Goal: Task Accomplishment & Management: Manage account settings

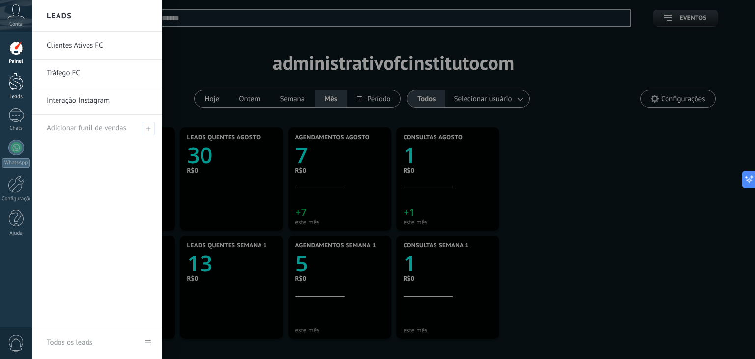
click at [13, 90] on div at bounding box center [16, 82] width 15 height 18
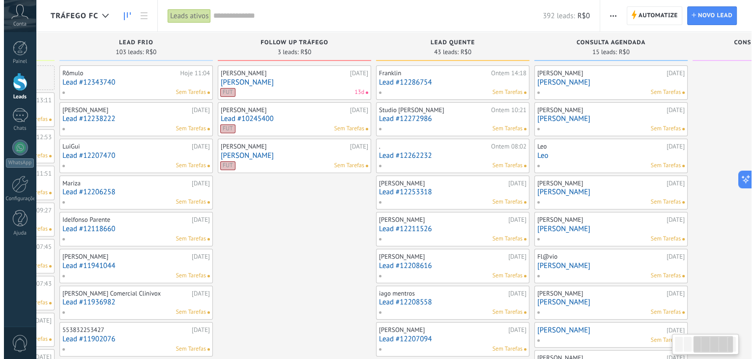
scroll to position [0, 422]
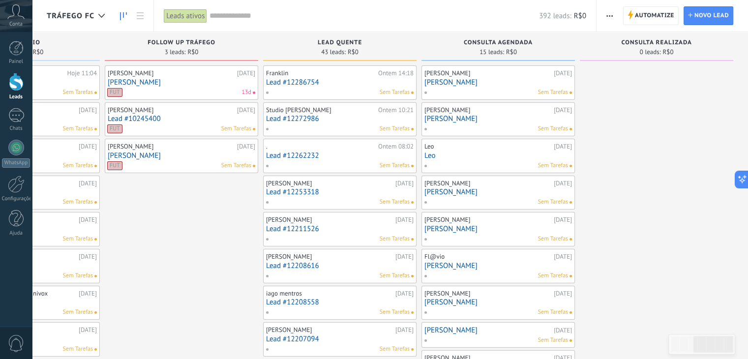
click at [454, 83] on link "[PERSON_NAME]" at bounding box center [497, 82] width 147 height 8
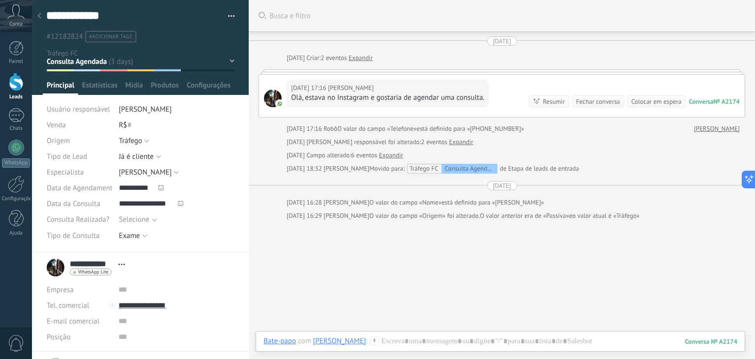
scroll to position [33, 0]
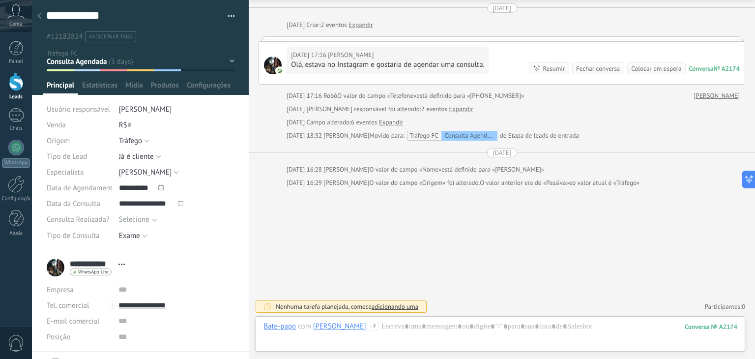
click at [41, 19] on div at bounding box center [39, 16] width 14 height 19
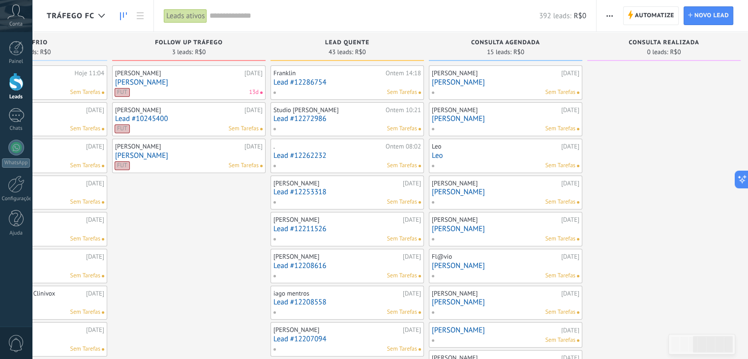
click at [463, 120] on link "[PERSON_NAME]" at bounding box center [505, 119] width 147 height 8
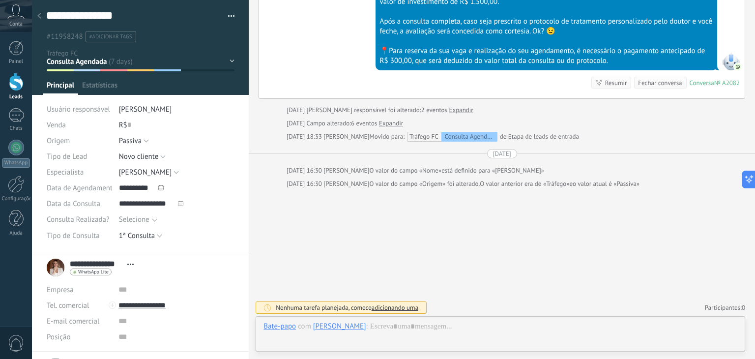
scroll to position [14, 0]
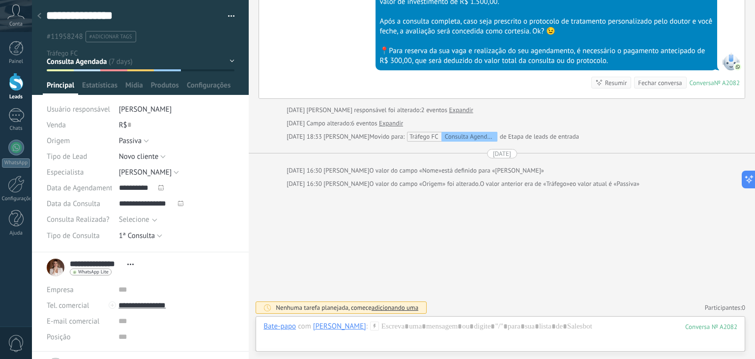
click at [266, 180] on div at bounding box center [273, 184] width 18 height 9
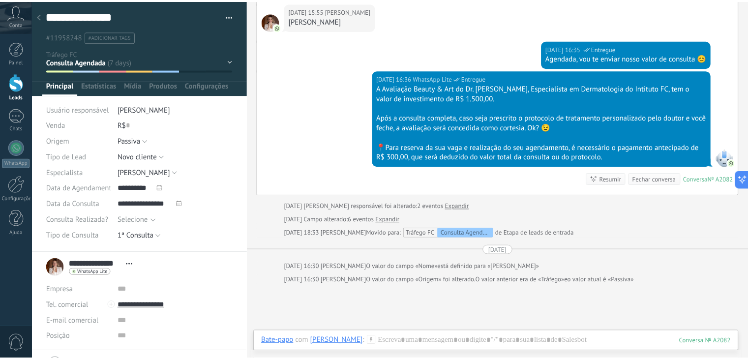
scroll to position [823, 0]
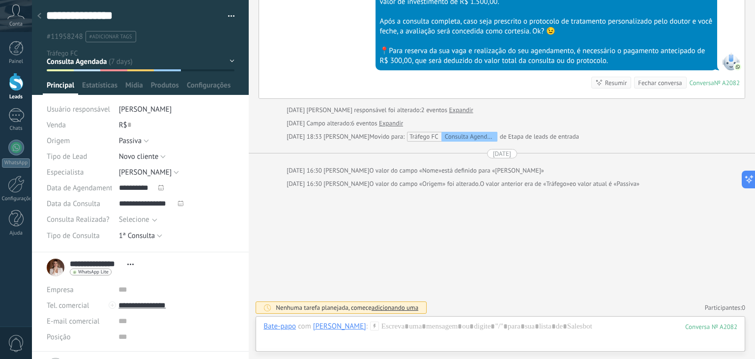
click at [39, 18] on icon at bounding box center [39, 16] width 4 height 6
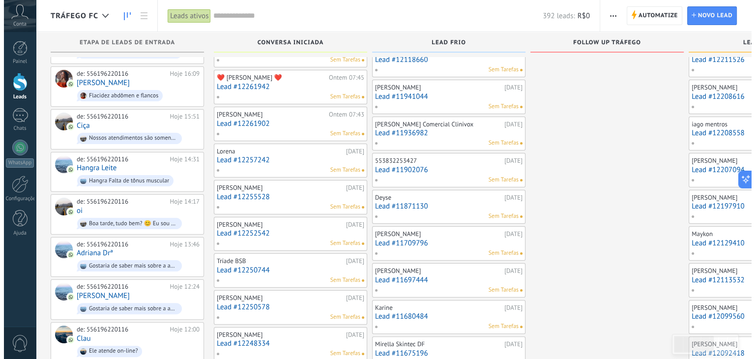
scroll to position [168, 0]
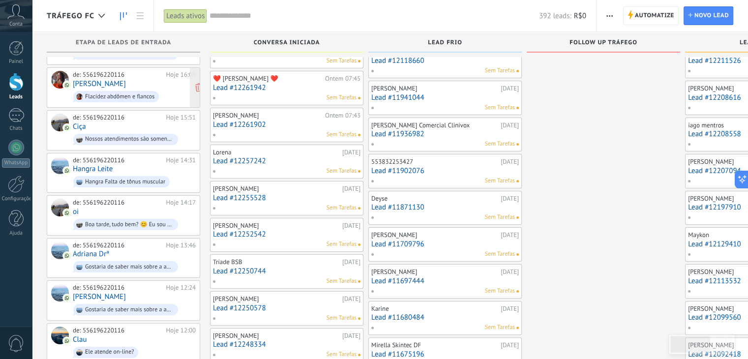
click at [99, 80] on link "[PERSON_NAME]" at bounding box center [99, 84] width 53 height 8
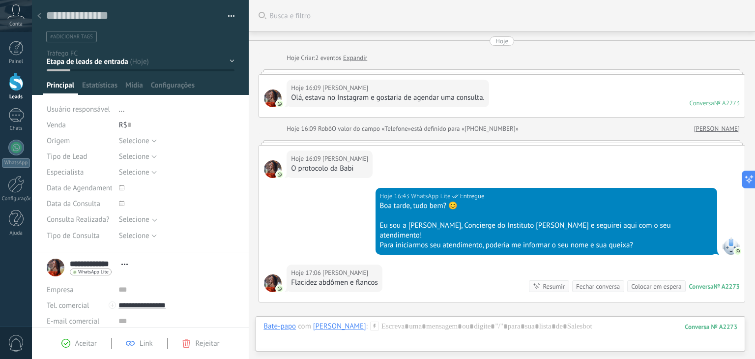
scroll to position [104, 0]
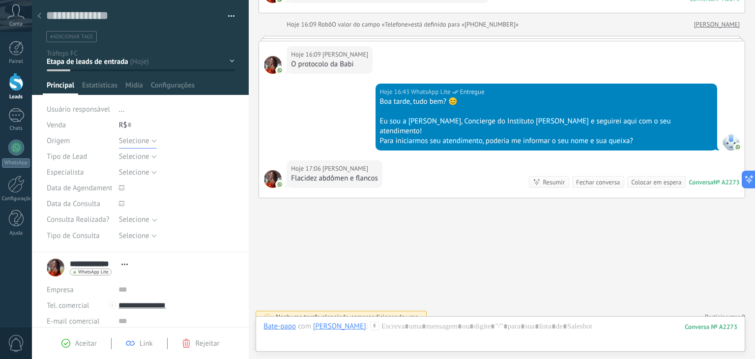
click at [152, 142] on button "Selecione" at bounding box center [138, 141] width 38 height 16
click at [142, 174] on span "Tráfego" at bounding box center [167, 174] width 118 height 9
click at [58, 343] on span "Salvar" at bounding box center [61, 343] width 18 height 7
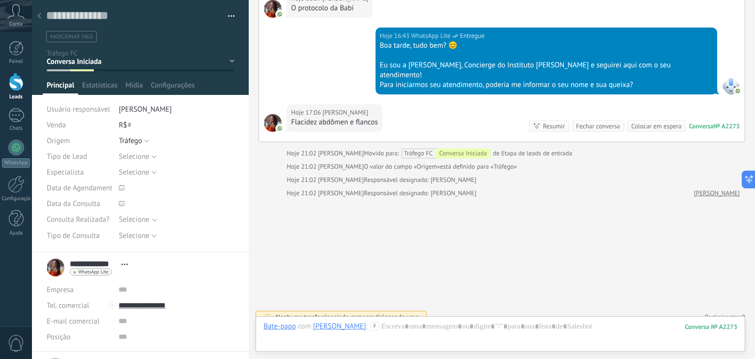
click at [38, 16] on use at bounding box center [39, 16] width 4 height 6
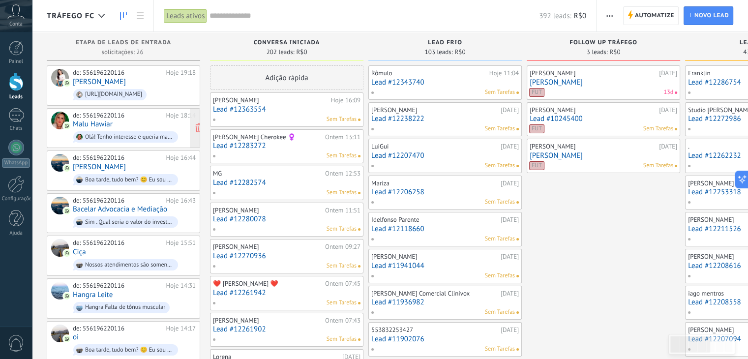
click at [97, 124] on link "Malu Hawiar" at bounding box center [93, 124] width 40 height 8
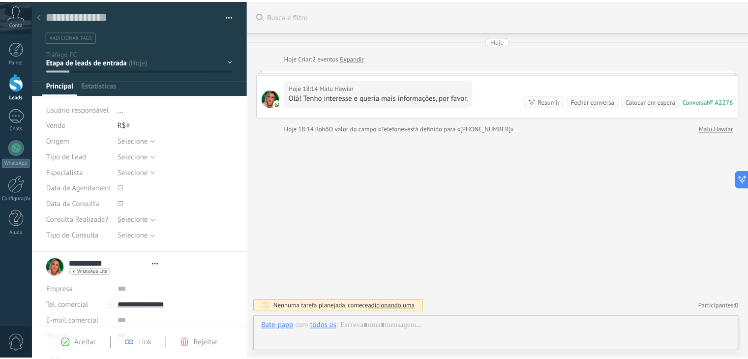
scroll to position [14, 0]
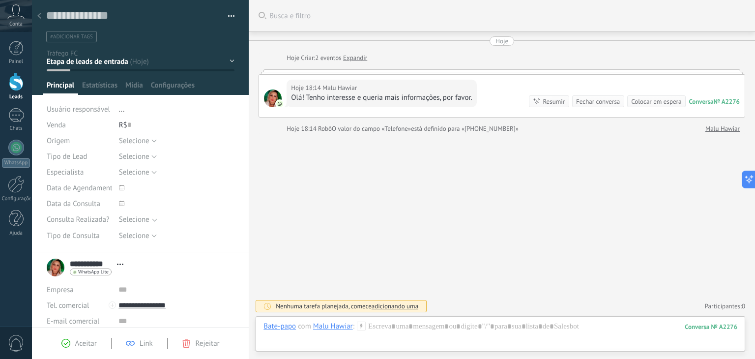
click at [41, 16] on icon at bounding box center [39, 16] width 4 height 6
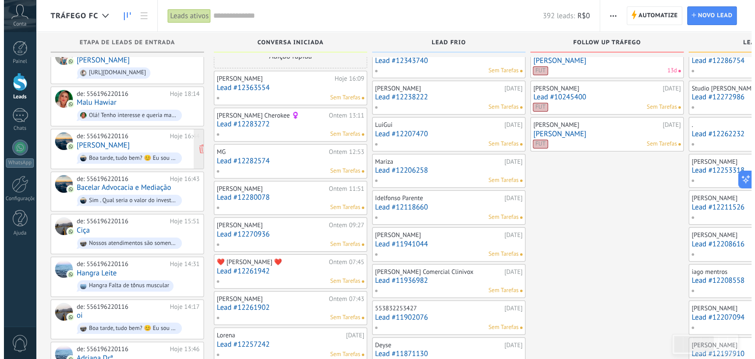
scroll to position [23, 0]
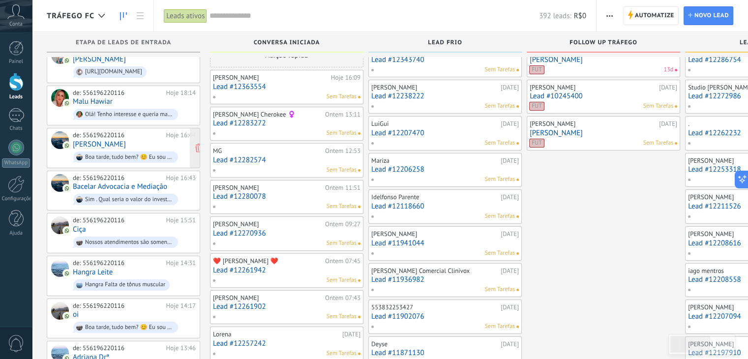
click at [85, 144] on link "[PERSON_NAME]" at bounding box center [99, 144] width 53 height 8
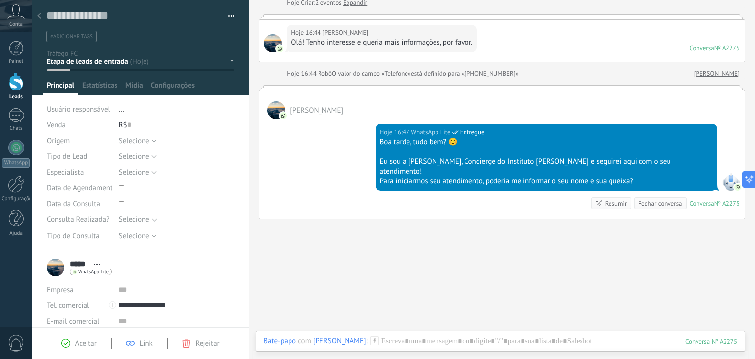
scroll to position [77, 0]
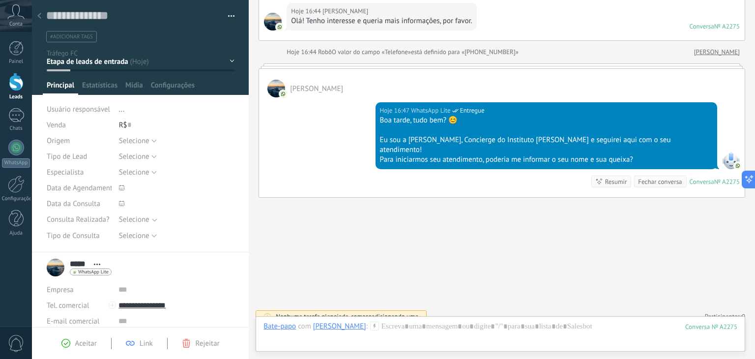
click at [37, 14] on icon at bounding box center [39, 16] width 4 height 6
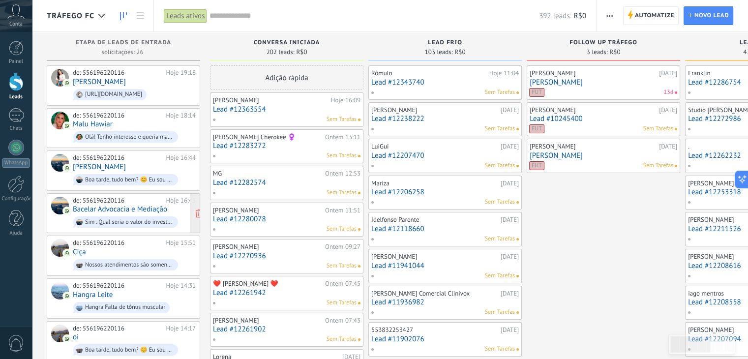
click at [111, 206] on link "Bacelar Advocacia e Mediação" at bounding box center [120, 209] width 94 height 8
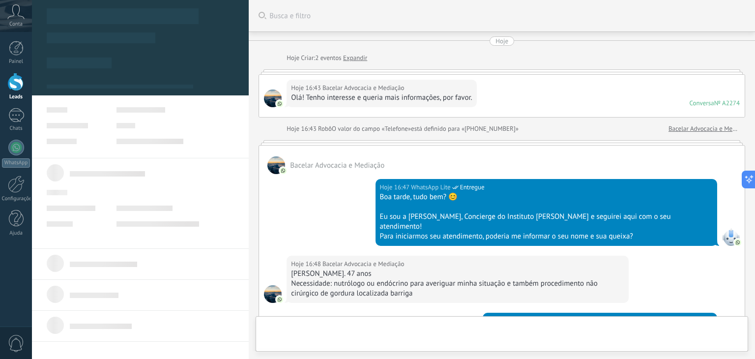
type textarea "**********"
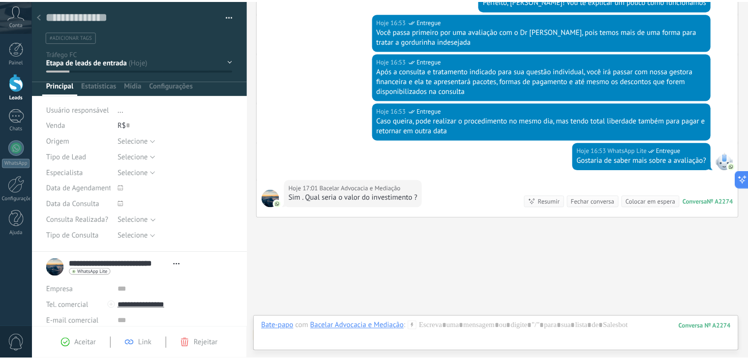
scroll to position [349, 0]
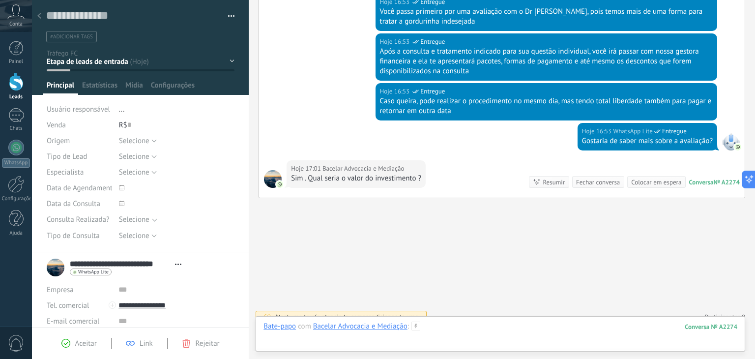
click at [468, 328] on div at bounding box center [501, 336] width 474 height 29
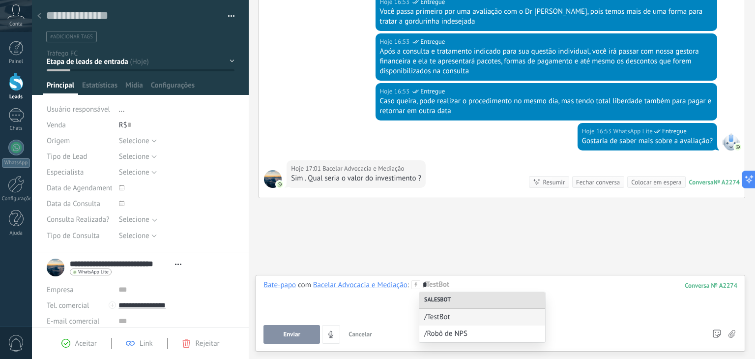
click at [588, 295] on div "*" at bounding box center [501, 298] width 474 height 37
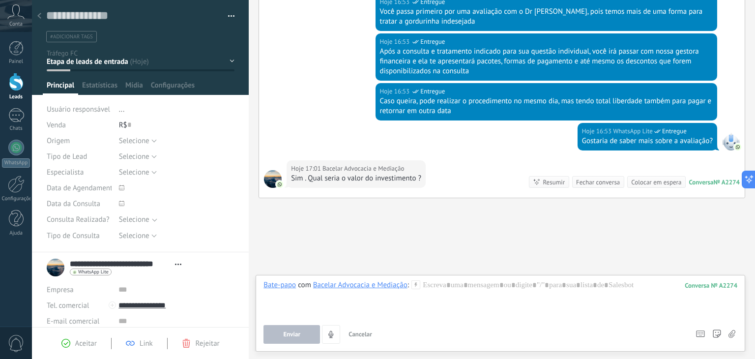
click at [39, 14] on icon at bounding box center [39, 16] width 4 height 6
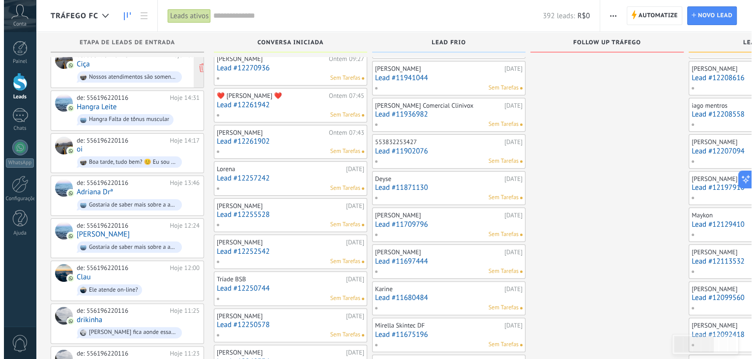
scroll to position [188, 0]
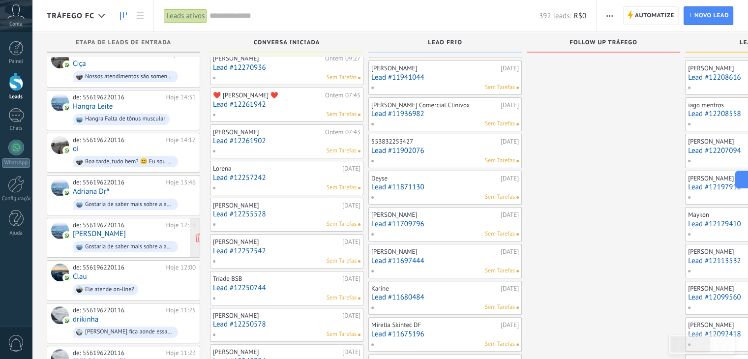
click at [101, 230] on link "[PERSON_NAME]" at bounding box center [99, 234] width 53 height 8
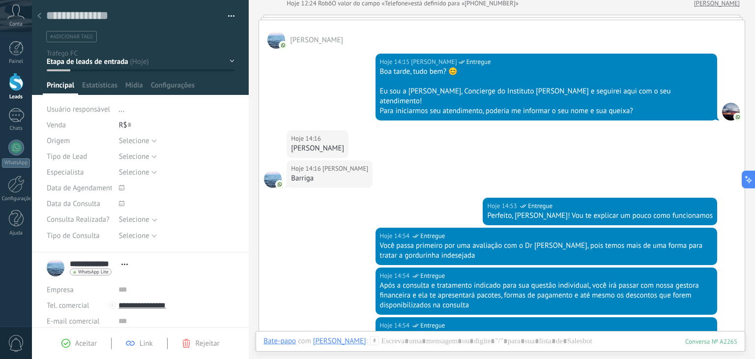
scroll to position [126, 0]
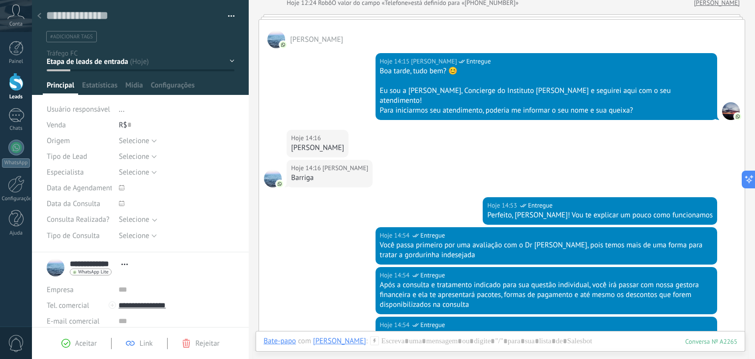
click at [41, 16] on div at bounding box center [39, 16] width 14 height 19
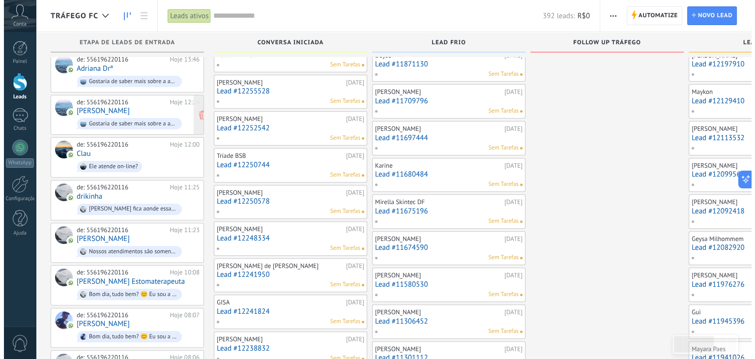
scroll to position [311, 0]
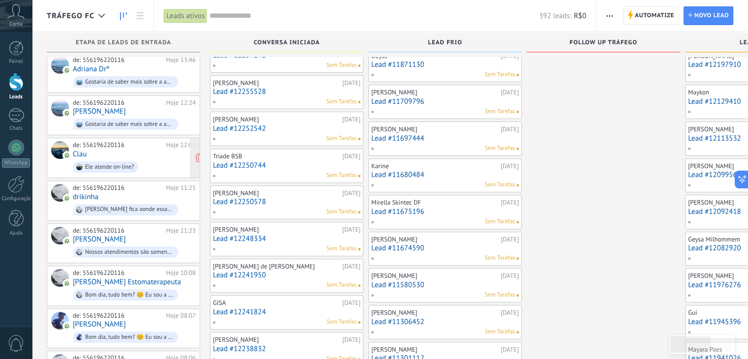
click at [84, 150] on link "Clau" at bounding box center [80, 154] width 14 height 8
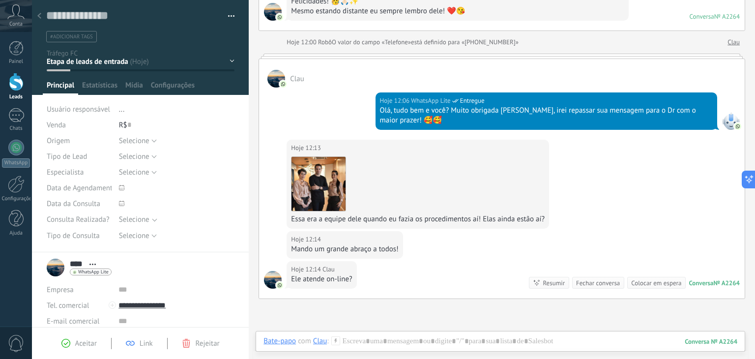
scroll to position [175, 0]
click at [323, 176] on img at bounding box center [319, 184] width 54 height 54
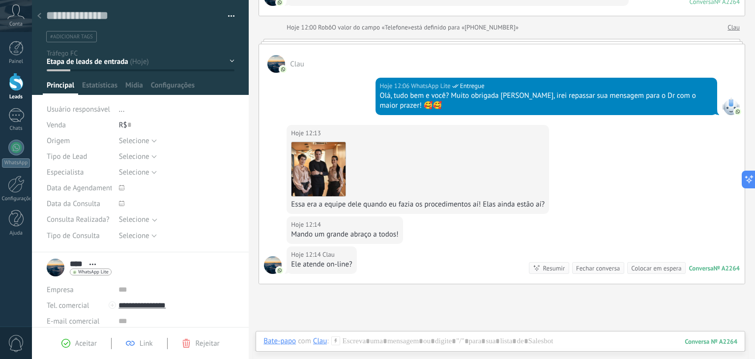
scroll to position [191, 0]
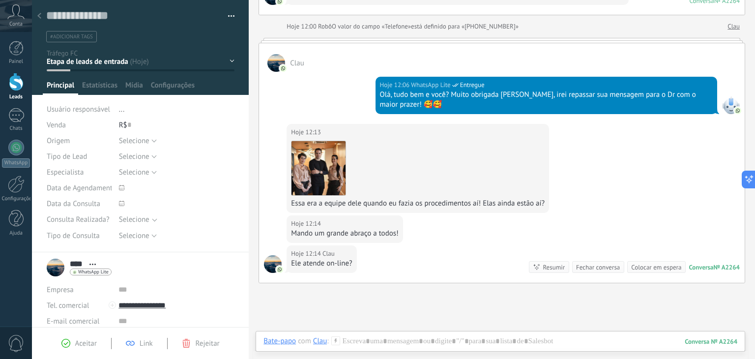
click at [37, 17] on div at bounding box center [39, 16] width 14 height 19
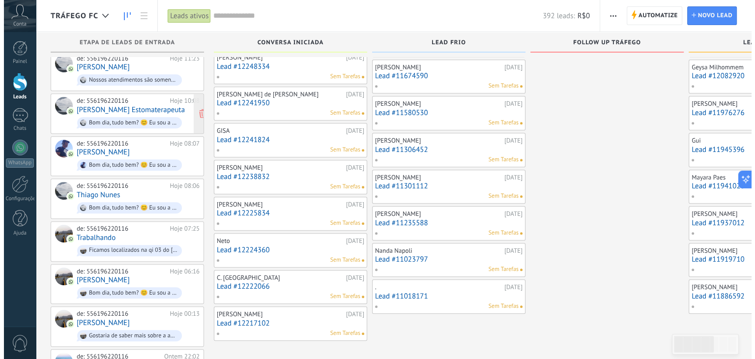
scroll to position [484, 0]
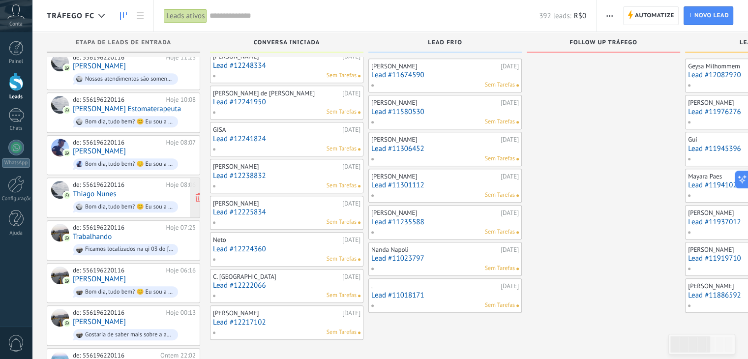
click at [108, 190] on link "Thiago Nunes" at bounding box center [94, 194] width 43 height 8
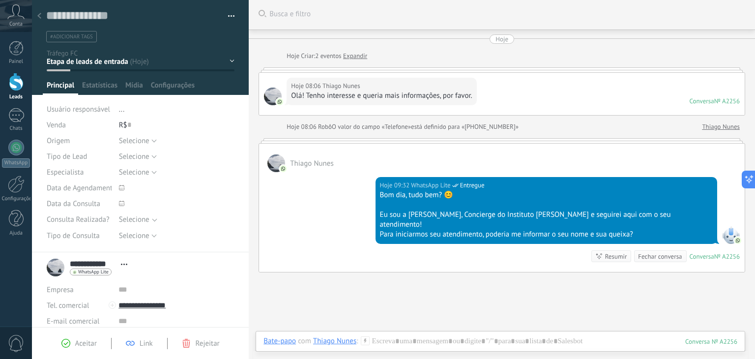
scroll to position [77, 0]
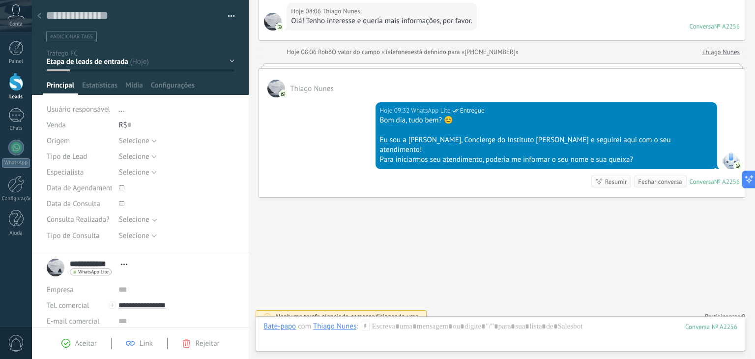
click at [40, 18] on use at bounding box center [39, 16] width 4 height 6
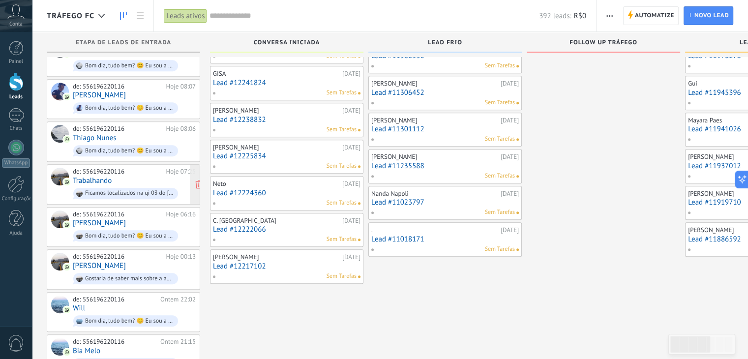
scroll to position [553, 0]
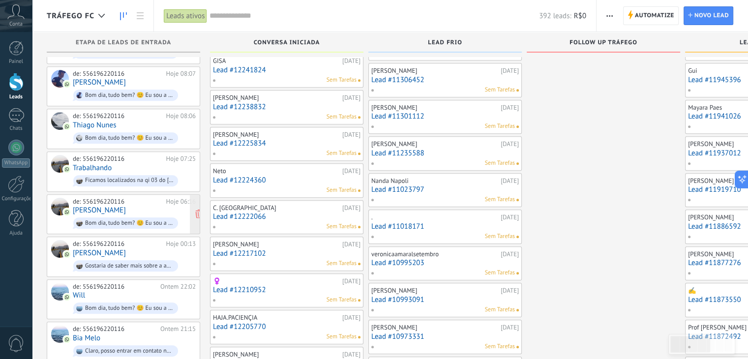
click at [87, 206] on link "[PERSON_NAME]" at bounding box center [99, 210] width 53 height 8
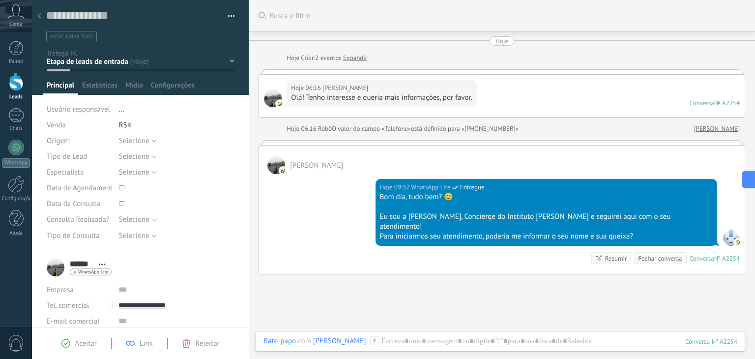
click at [37, 18] on icon at bounding box center [39, 16] width 4 height 6
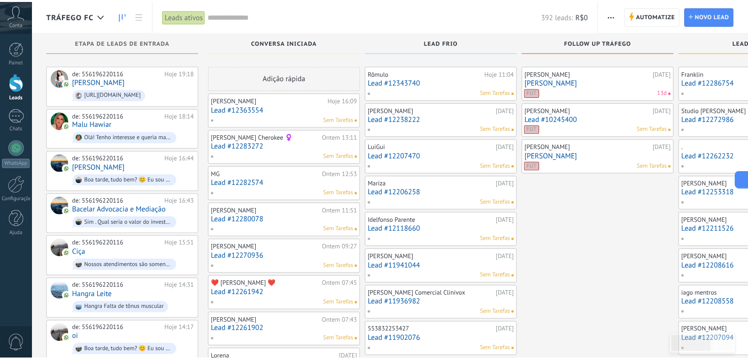
scroll to position [553, 0]
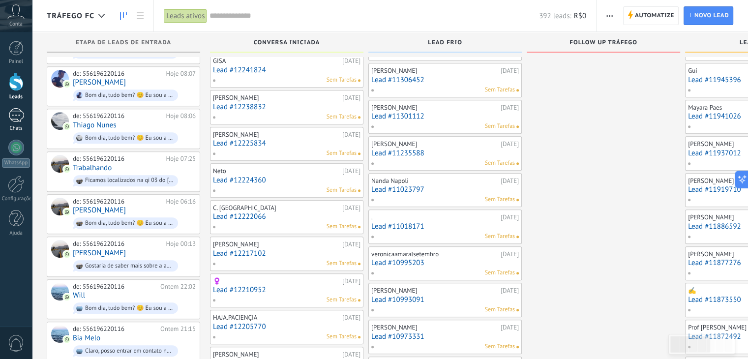
click at [20, 118] on div at bounding box center [16, 115] width 16 height 14
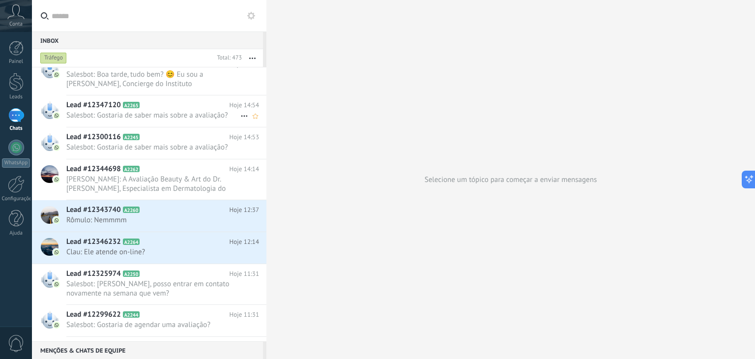
scroll to position [328, 0]
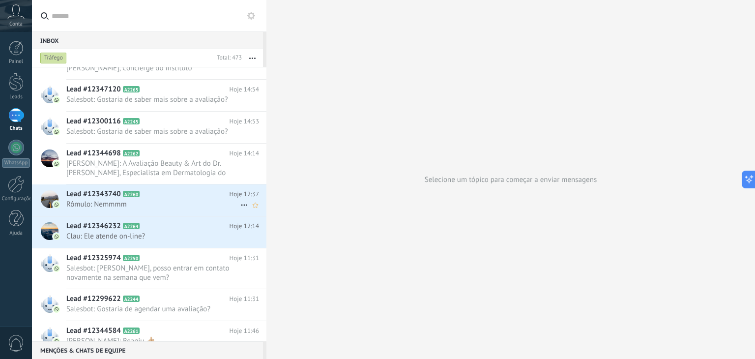
click at [122, 205] on span "Rômulo: Nemmmm" at bounding box center [153, 204] width 174 height 9
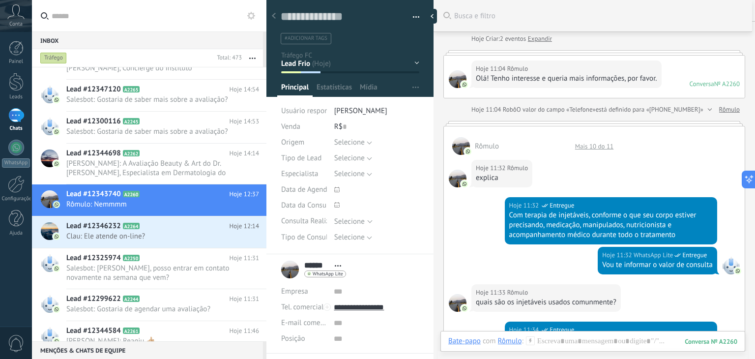
scroll to position [19, 0]
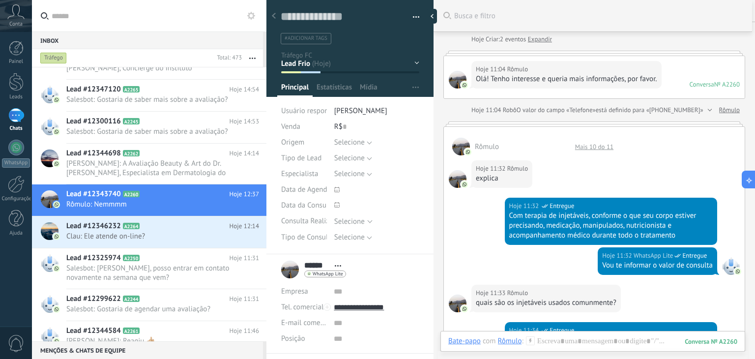
click at [604, 148] on div "Mais 10 do 11" at bounding box center [594, 147] width 48 height 8
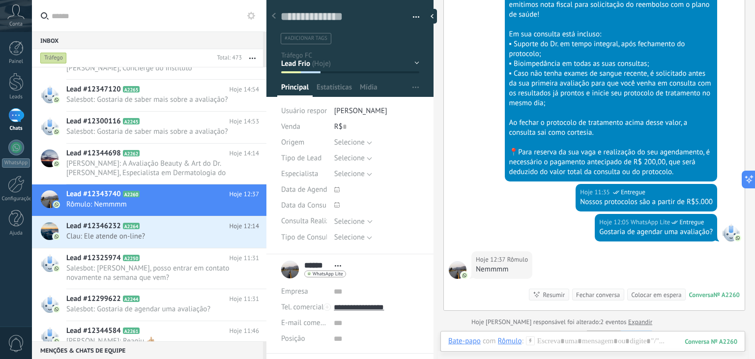
scroll to position [827, 0]
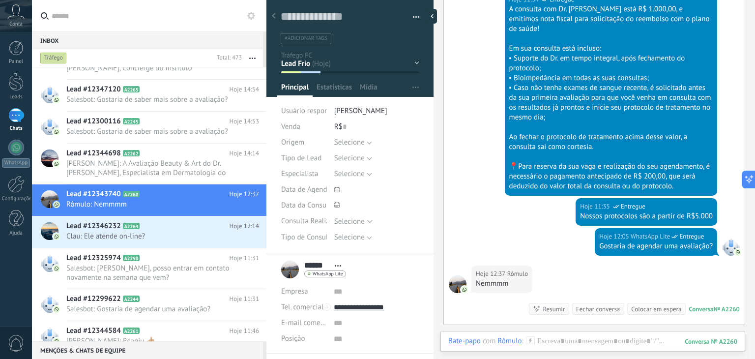
click at [0, 0] on div "Conversa Iniciada Lead Frio Follow up Tráfego Lead Quente Consulta Agendada Con…" at bounding box center [0, 0] width 0 height 0
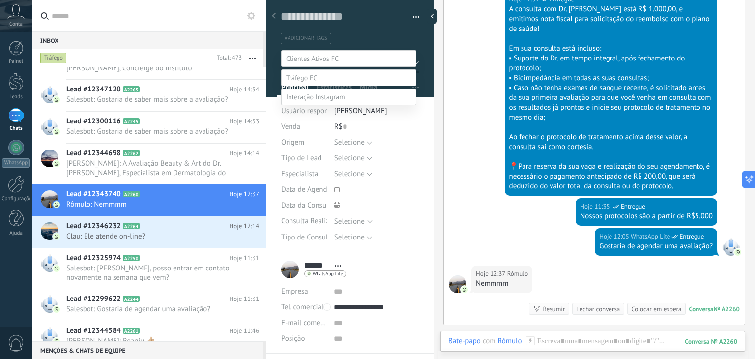
scroll to position [19, 0]
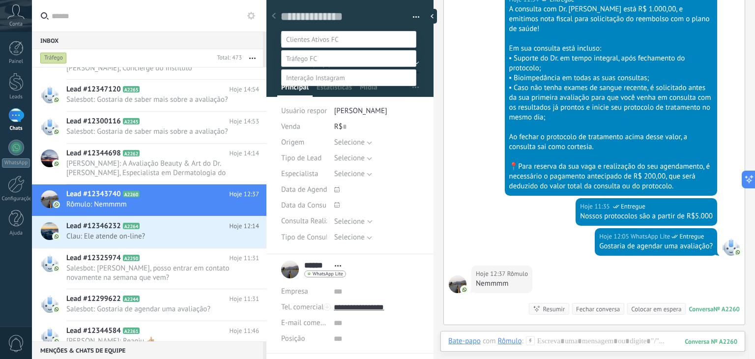
click at [0, 0] on label "Venda perdida" at bounding box center [0, 0] width 0 height 0
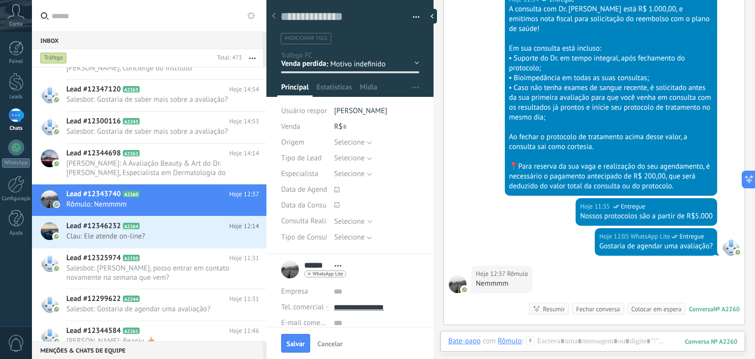
scroll to position [0, 0]
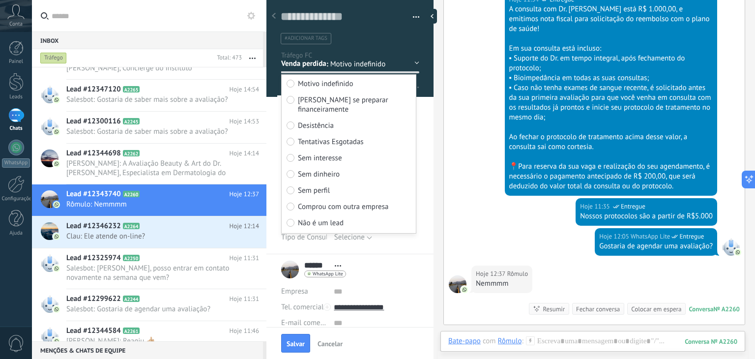
click at [311, 186] on span "Sem perfil" at bounding box center [314, 190] width 32 height 9
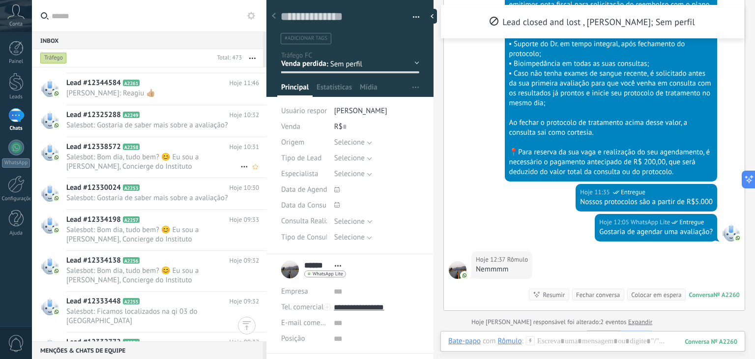
scroll to position [576, 0]
click at [147, 93] on span "[PERSON_NAME]: Reagiu 👍🏼" at bounding box center [153, 93] width 174 height 9
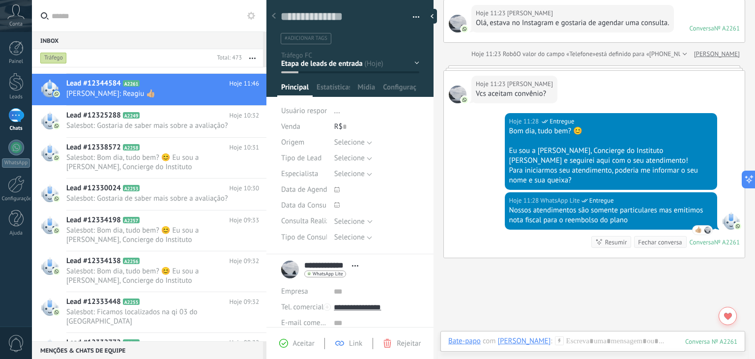
scroll to position [76, 0]
click at [0, 0] on div "Conversa Iniciada Lead Frio Follow up Tráfego Lead Quente Consulta Agendada" at bounding box center [0, 0] width 0 height 0
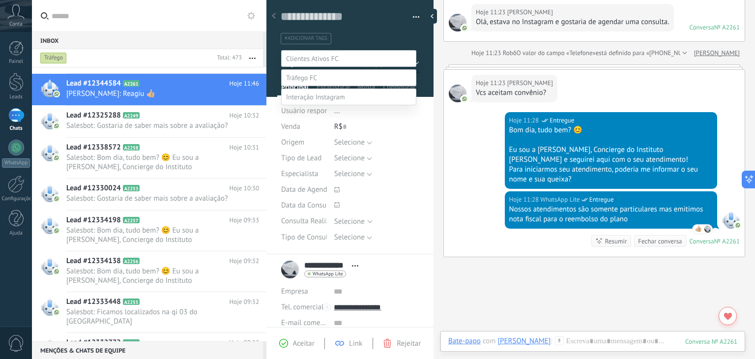
scroll to position [19, 0]
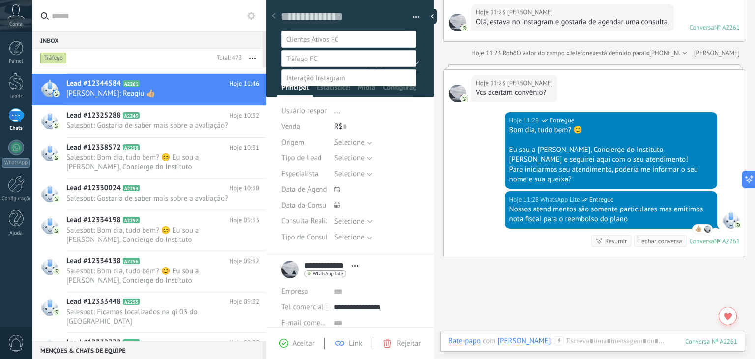
click at [0, 0] on label "Venda perdida" at bounding box center [0, 0] width 0 height 0
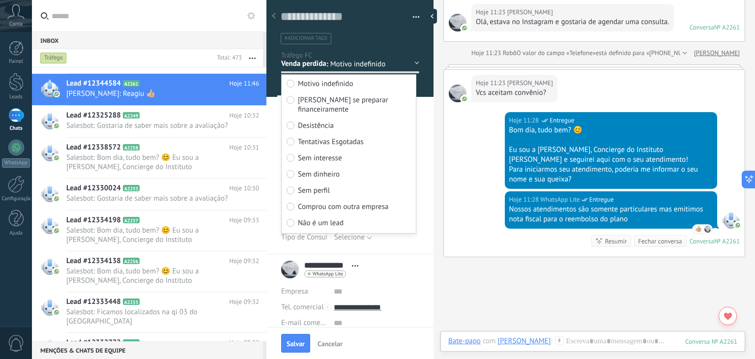
click at [317, 170] on span "Sem dinheiro" at bounding box center [319, 174] width 42 height 9
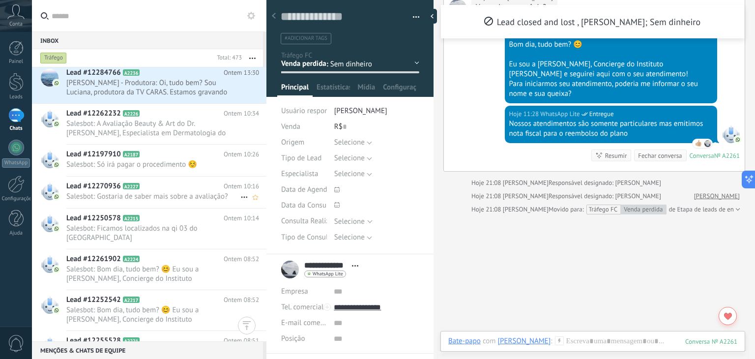
scroll to position [1379, 0]
click at [159, 163] on span "Salesbot: Só irá pagar o procedimento ☺️" at bounding box center [153, 163] width 174 height 9
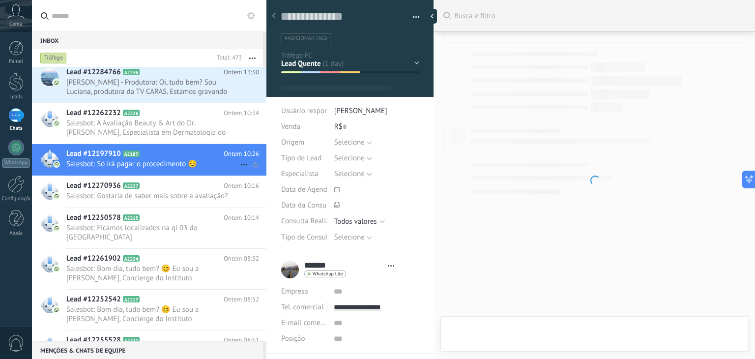
type textarea "**********"
